Goal: Task Accomplishment & Management: Manage account settings

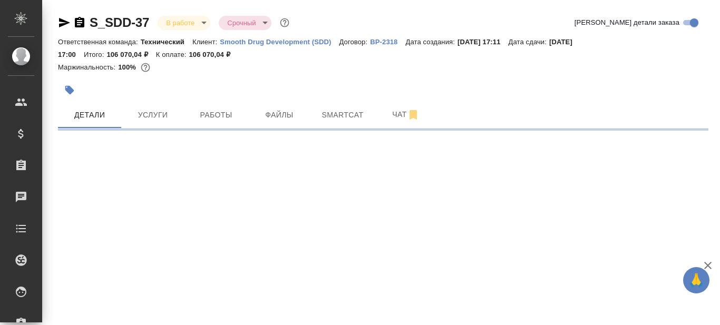
select select "RU"
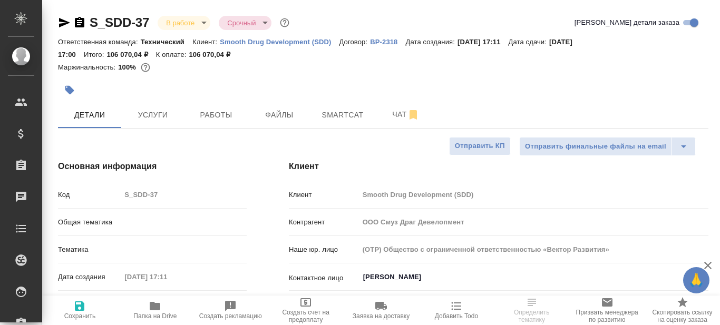
type textarea "x"
type input "Технический"
type input "[PERSON_NAME]"
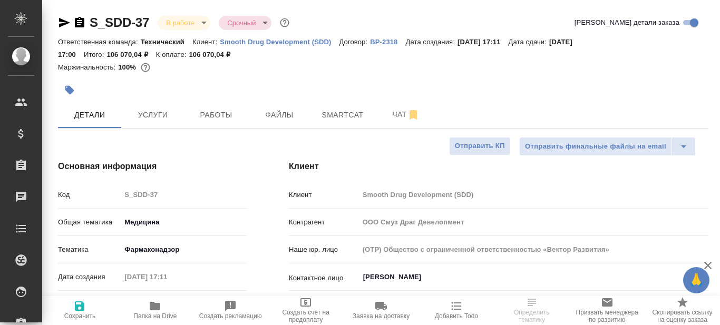
type input "Павлова Антонина a.pavlova"
click at [224, 116] on span "Работы" at bounding box center [216, 115] width 51 height 13
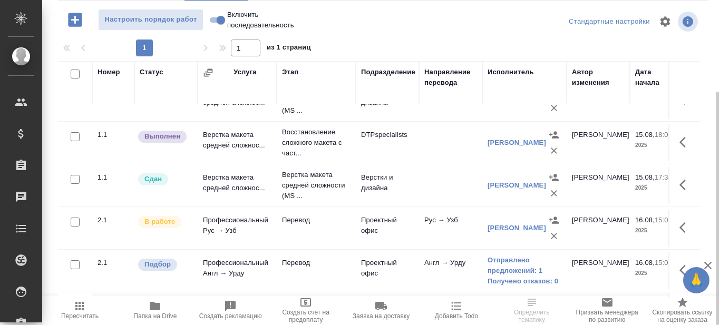
scroll to position [53, 0]
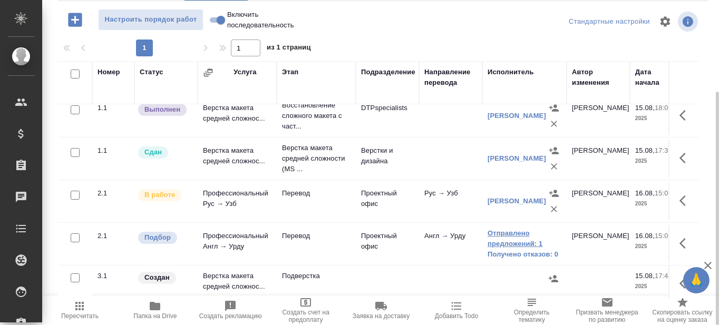
click at [508, 245] on link "Отправлено предложений: 1" at bounding box center [525, 238] width 74 height 21
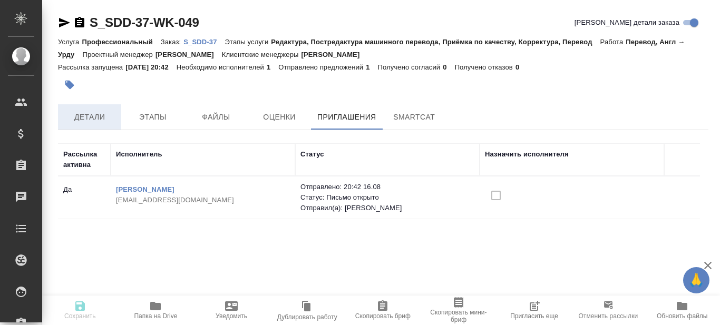
click at [93, 118] on span "Детали" at bounding box center [89, 117] width 51 height 13
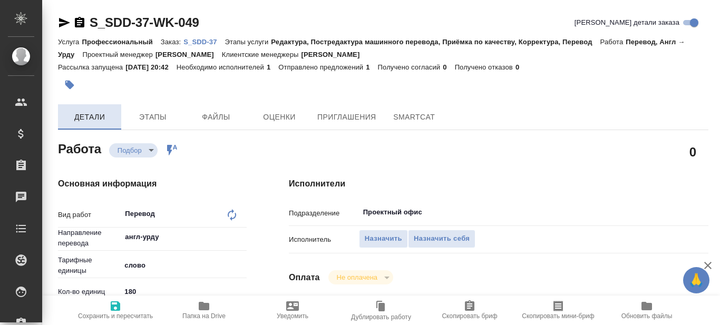
type textarea "x"
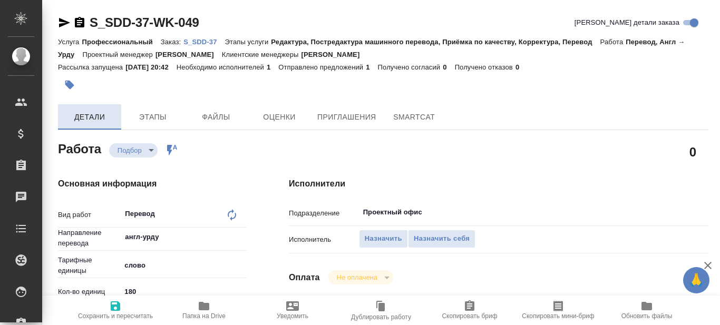
type textarea "x"
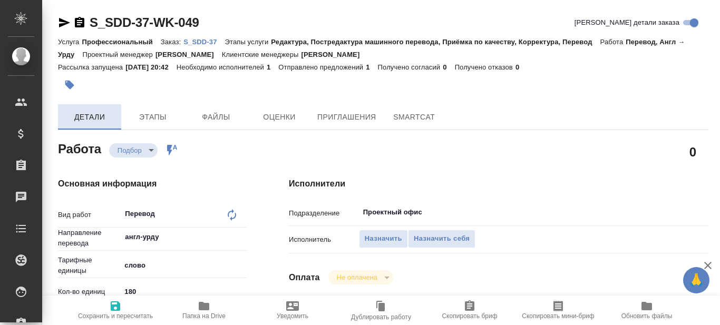
type textarea "x"
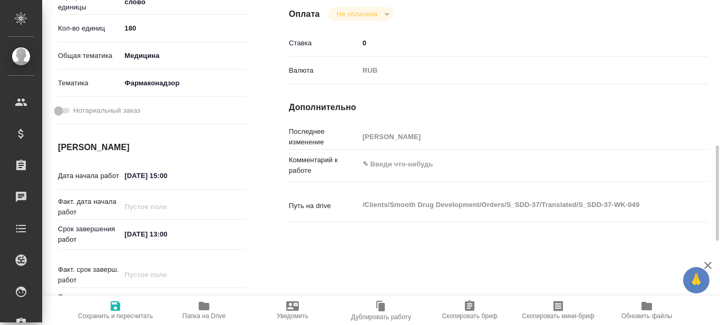
scroll to position [316, 0]
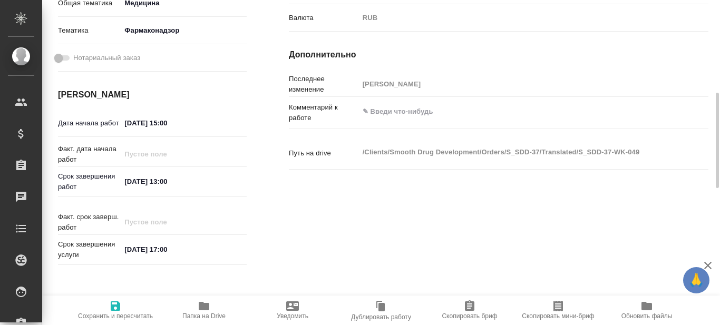
click at [376, 237] on div "Исполнители Подразделение Проектный офис ​ Исполнитель Назначить Назначить себя…" at bounding box center [499, 65] width 462 height 450
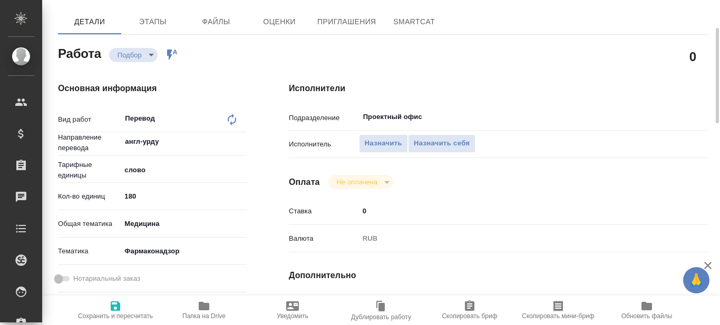
scroll to position [0, 0]
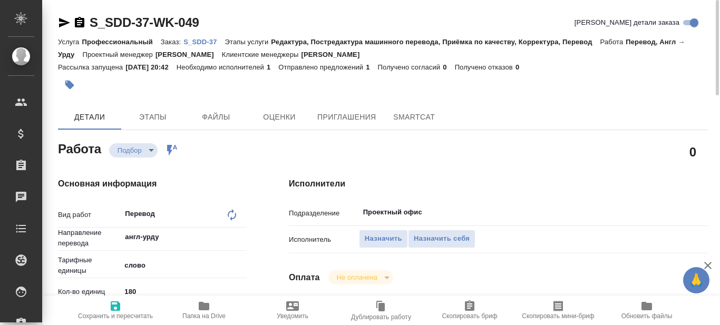
click at [203, 318] on span "Папка на Drive" at bounding box center [203, 316] width 43 height 7
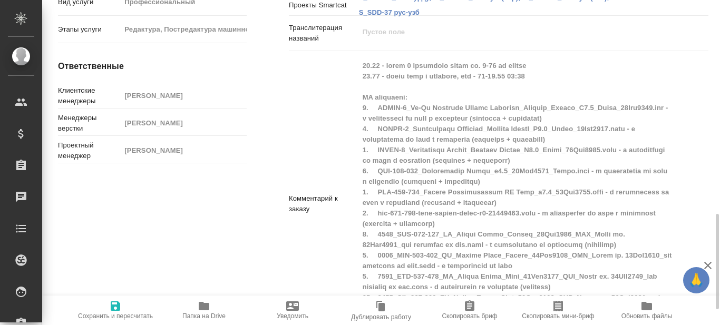
scroll to position [781, 0]
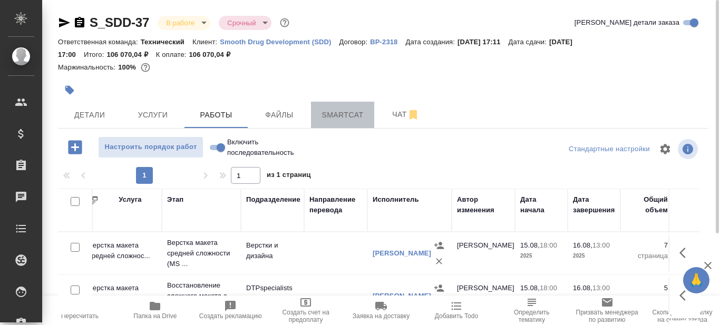
click at [335, 114] on span "Smartcat" at bounding box center [343, 115] width 51 height 13
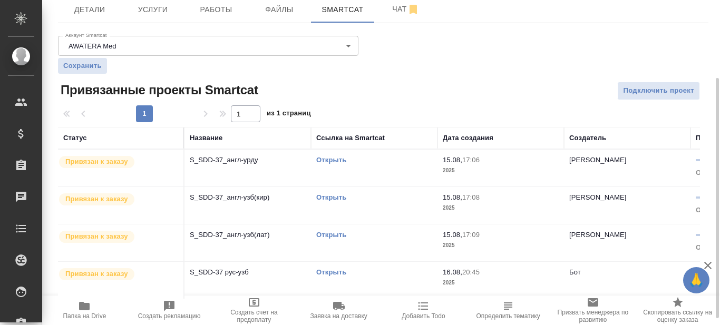
scroll to position [114, 0]
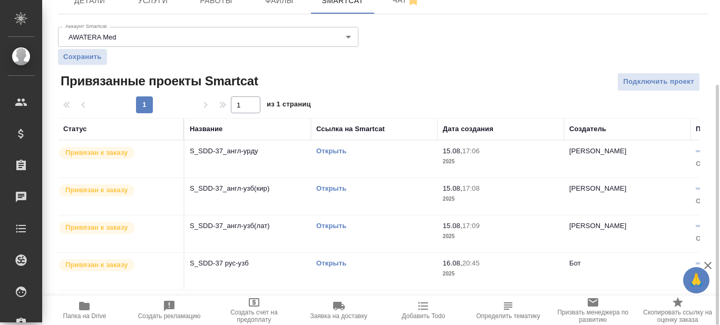
click at [338, 152] on link "Открыть" at bounding box center [331, 151] width 30 height 8
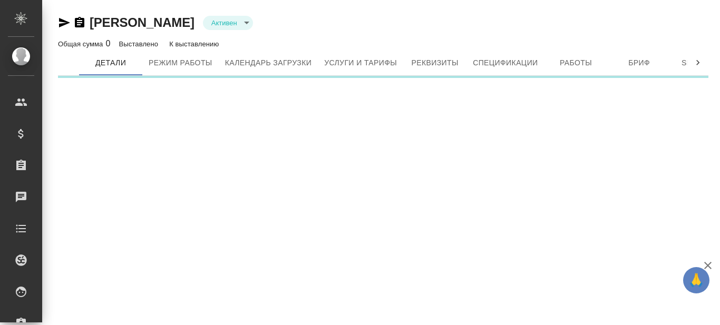
type input "active"
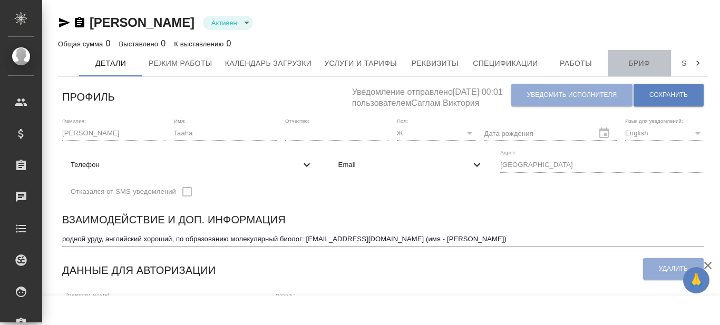
click at [647, 57] on span "Бриф" at bounding box center [639, 63] width 51 height 13
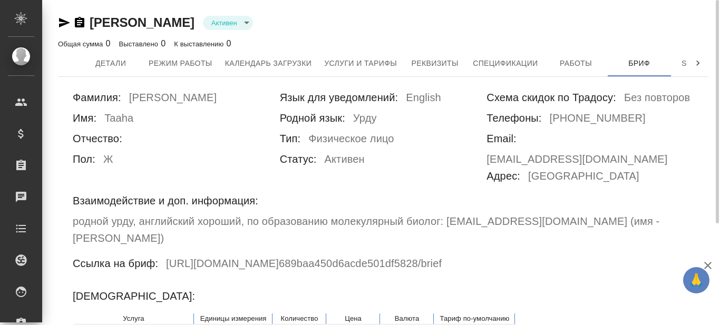
scroll to position [148, 0]
